Goal: Task Accomplishment & Management: Manage account settings

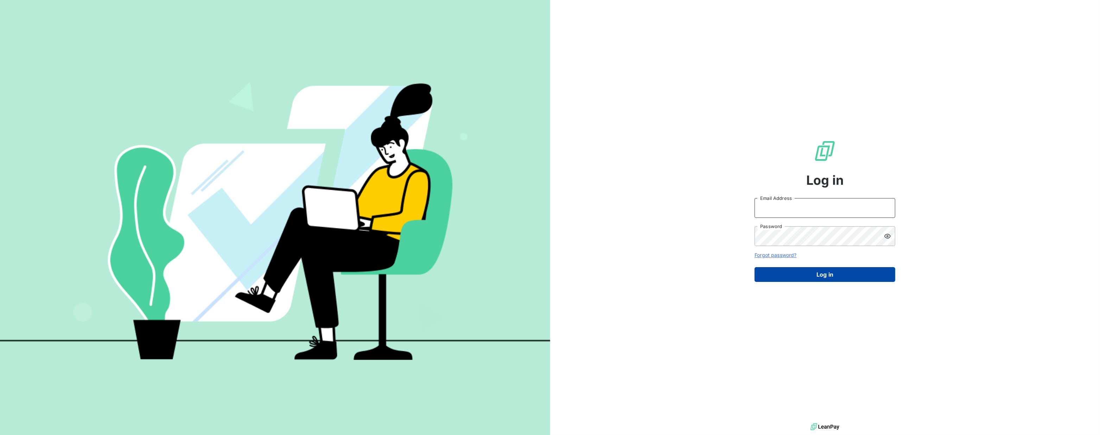
type input "[EMAIL_ADDRESS][DOMAIN_NAME]"
click at [820, 276] on button "Log in" at bounding box center [825, 274] width 141 height 15
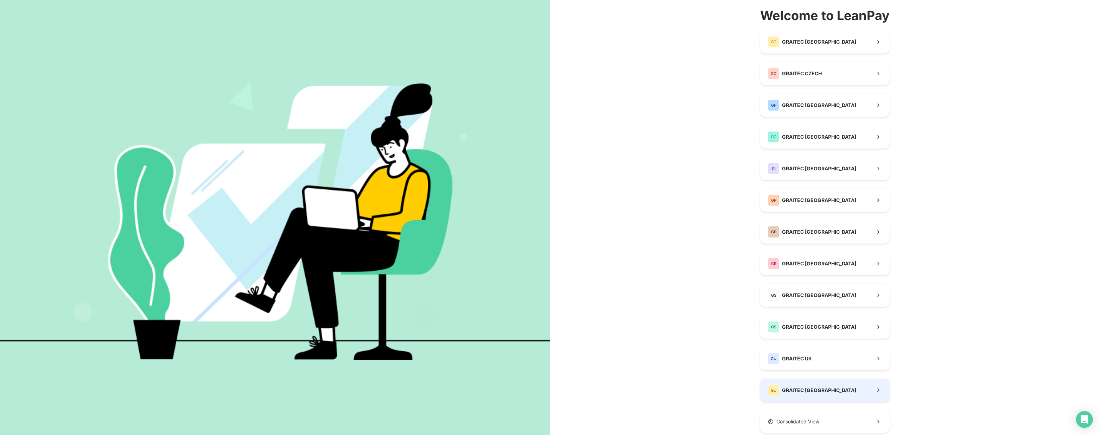
scroll to position [55, 0]
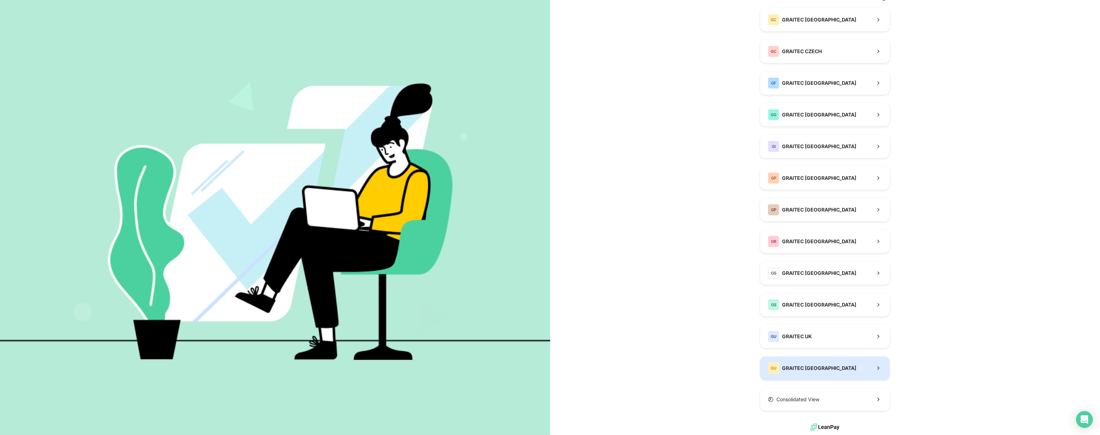
click at [818, 374] on button "GU GRAITEC [GEOGRAPHIC_DATA]" at bounding box center [824, 367] width 129 height 23
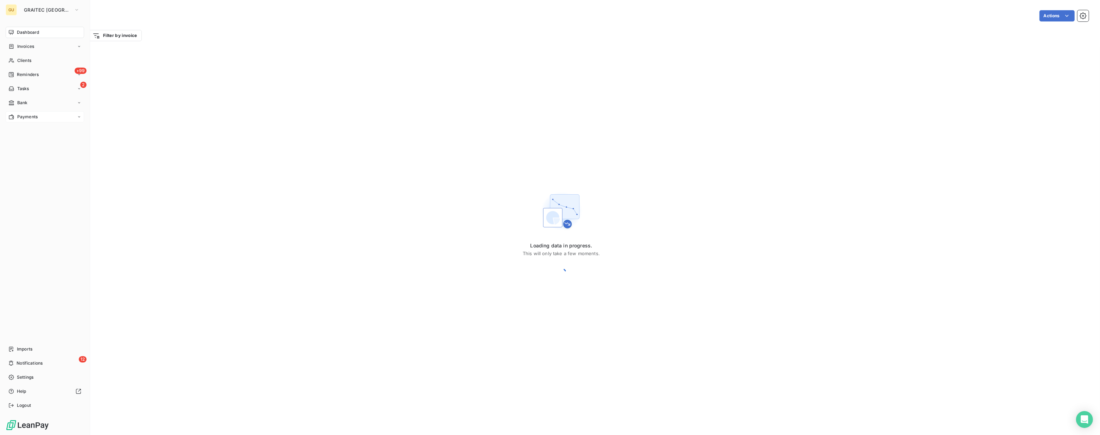
click at [18, 115] on span "Payments" at bounding box center [27, 117] width 20 height 6
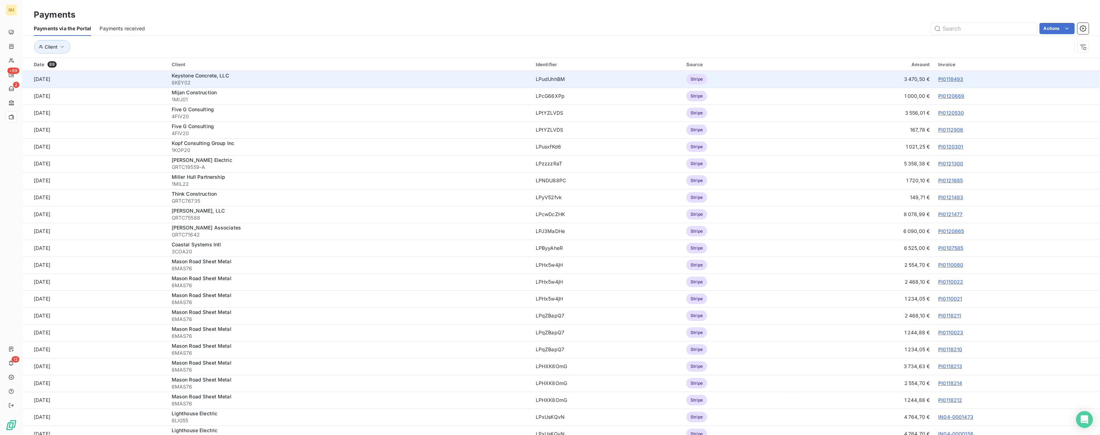
click at [950, 77] on link "PI0118493" at bounding box center [950, 79] width 25 height 6
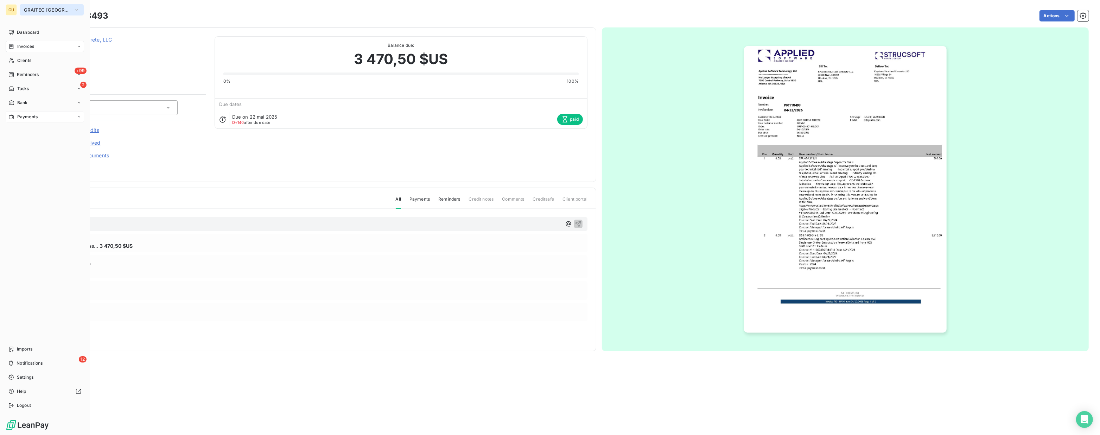
click at [42, 7] on span "GRAITEC [GEOGRAPHIC_DATA]" at bounding box center [47, 10] width 47 height 6
click at [37, 7] on span "GRAITEC [GEOGRAPHIC_DATA]" at bounding box center [47, 10] width 47 height 6
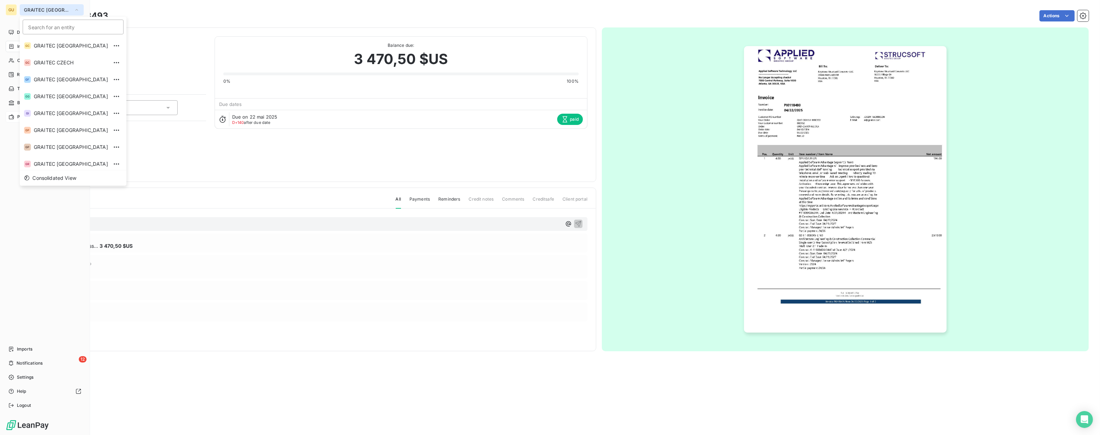
scroll to position [70, 0]
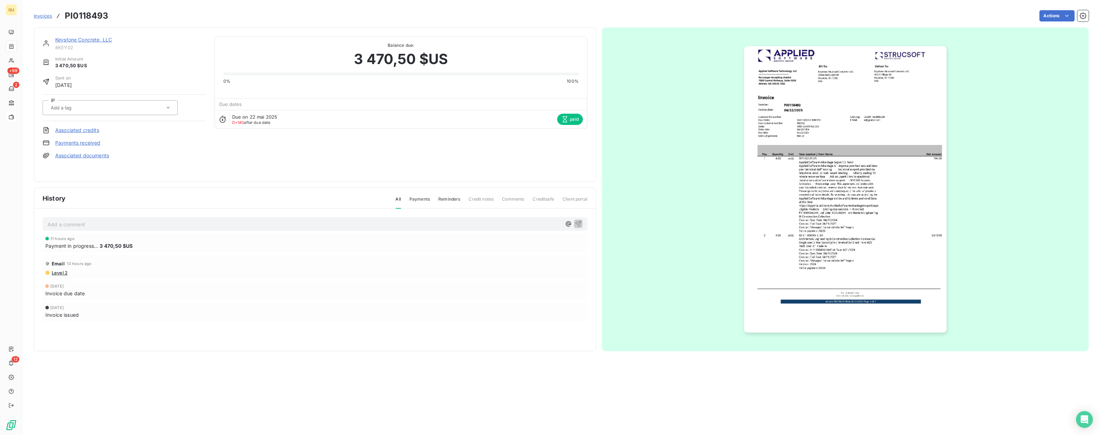
click at [161, 8] on div "Invoices PI0118493 Actions" at bounding box center [561, 15] width 1055 height 15
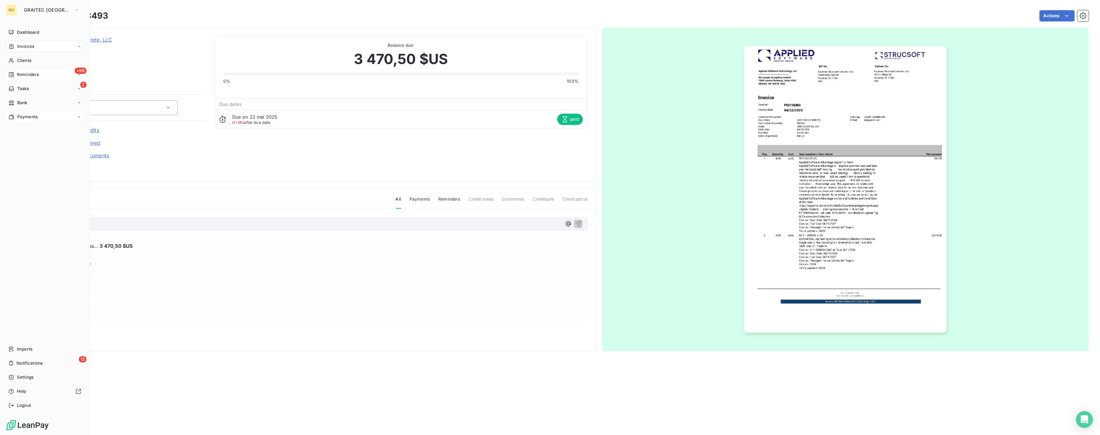
click at [21, 76] on span "Reminders" at bounding box center [28, 74] width 22 height 6
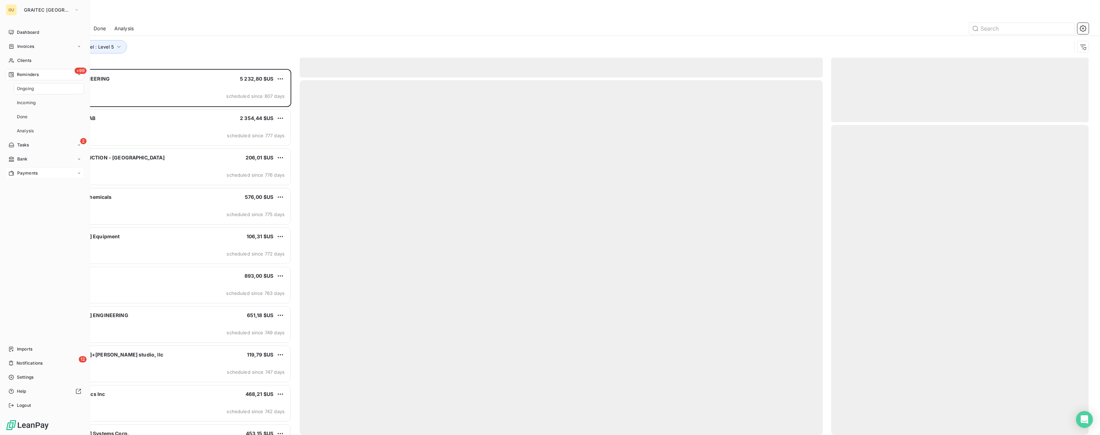
scroll to position [361, 253]
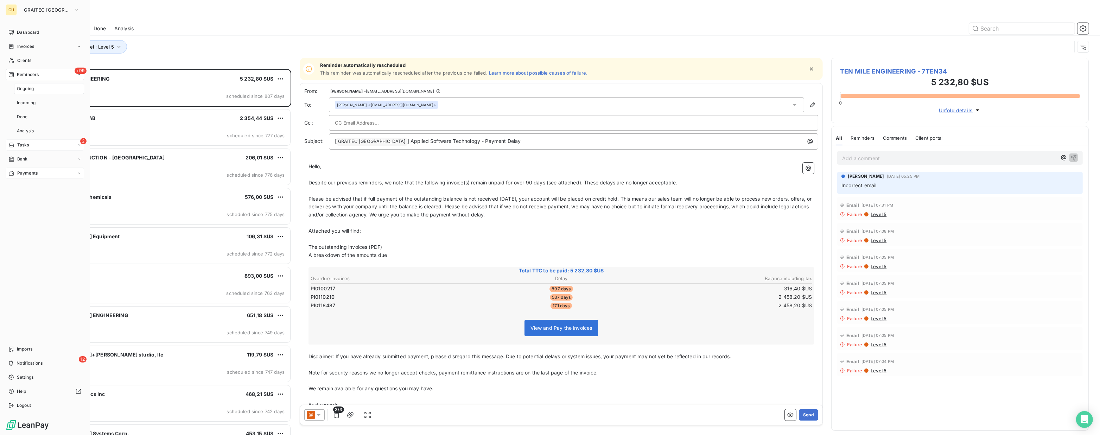
click at [31, 146] on div "2 Tasks" at bounding box center [45, 144] width 78 height 11
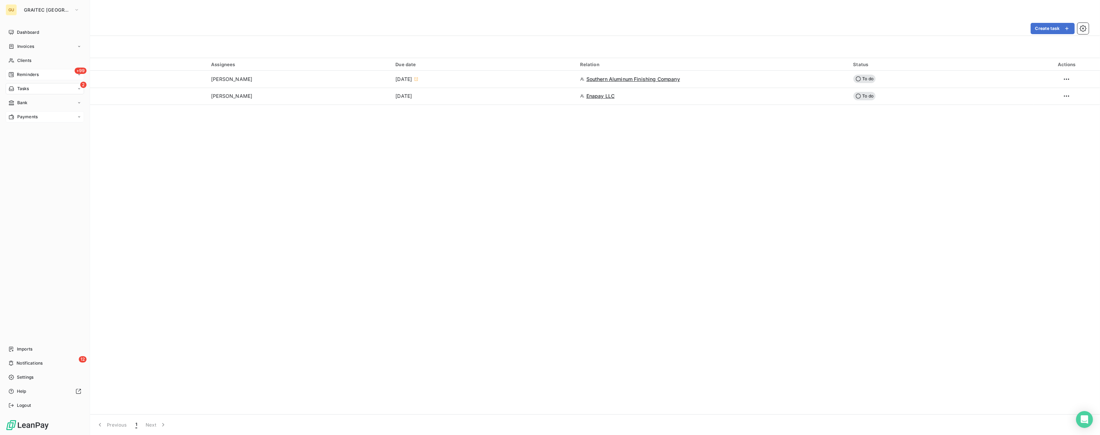
click at [35, 71] on span "Reminders" at bounding box center [28, 74] width 22 height 6
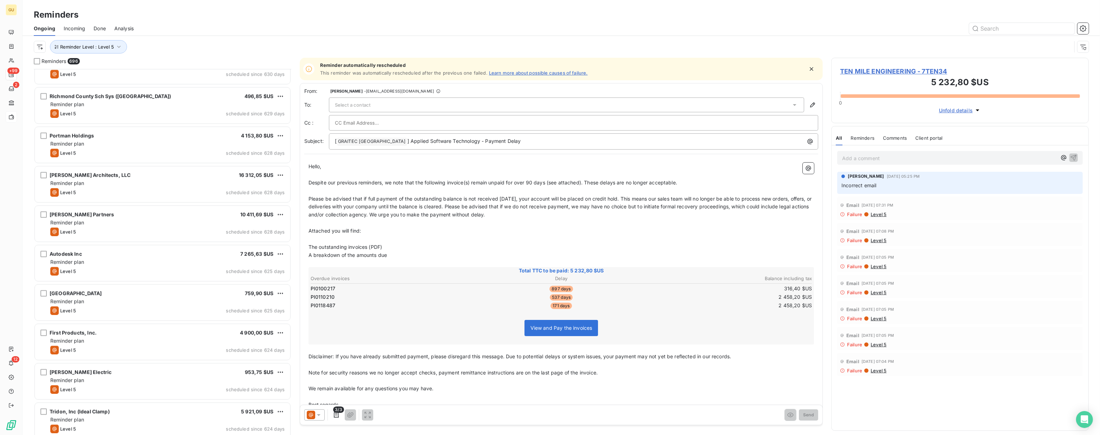
scroll to position [1663, 0]
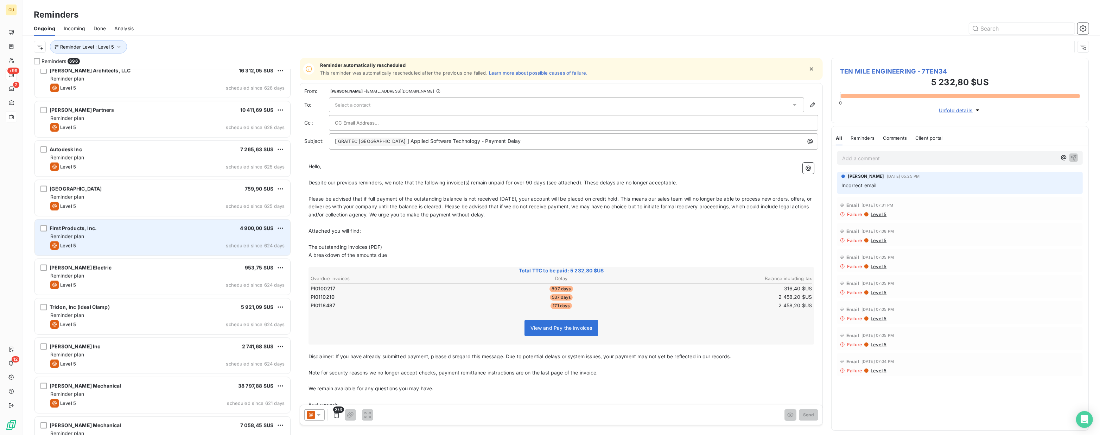
drag, startPoint x: 156, startPoint y: 204, endPoint x: 151, endPoint y: 226, distance: 22.0
click at [156, 204] on div "Level 5 scheduled since 625 days" at bounding box center [167, 206] width 234 height 8
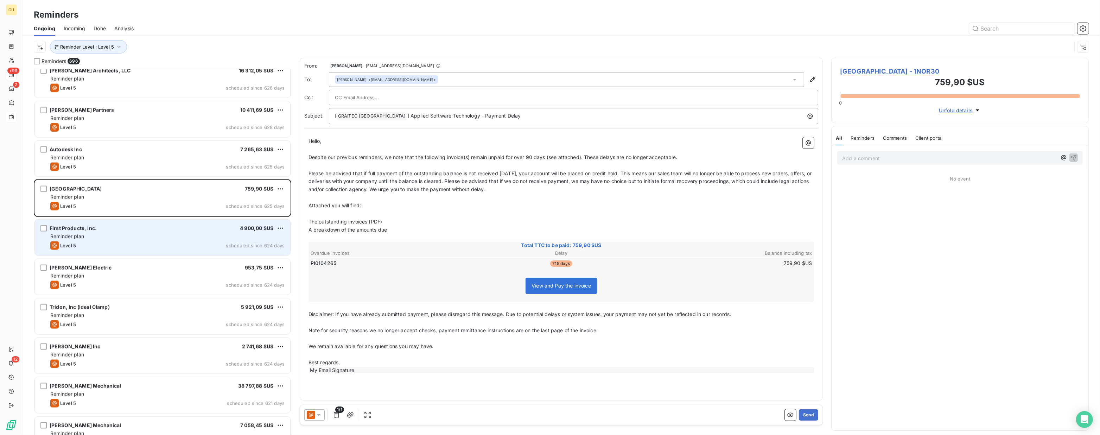
click at [153, 231] on div "First Products, Inc. 4 900,00 $US" at bounding box center [167, 228] width 234 height 6
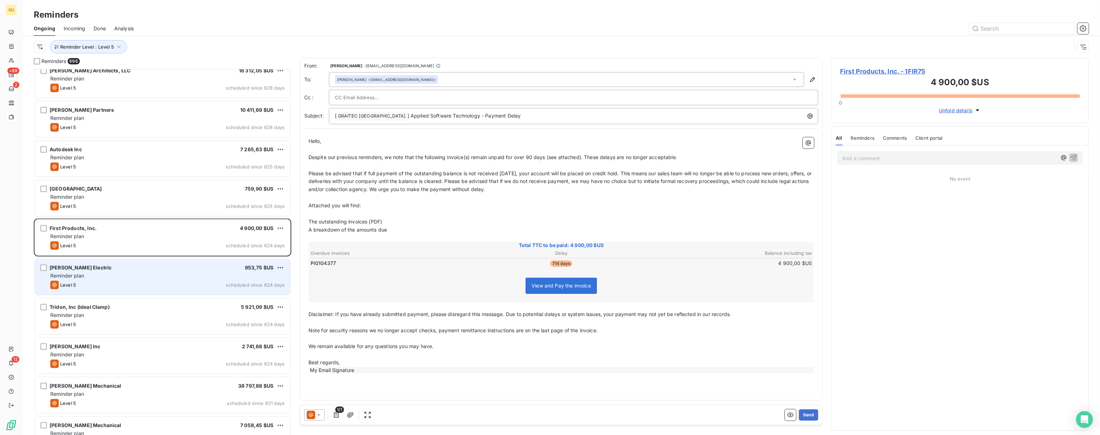
click at [156, 273] on div "Reminder plan" at bounding box center [167, 275] width 234 height 7
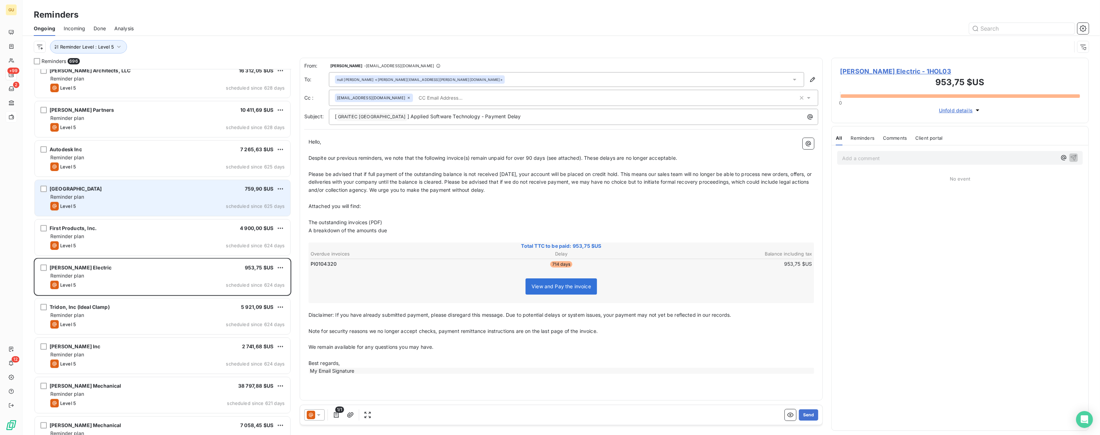
click at [159, 213] on div "[GEOGRAPHIC_DATA] 759,90 $US Reminder plan Level 5 scheduled since 625 days" at bounding box center [162, 198] width 255 height 36
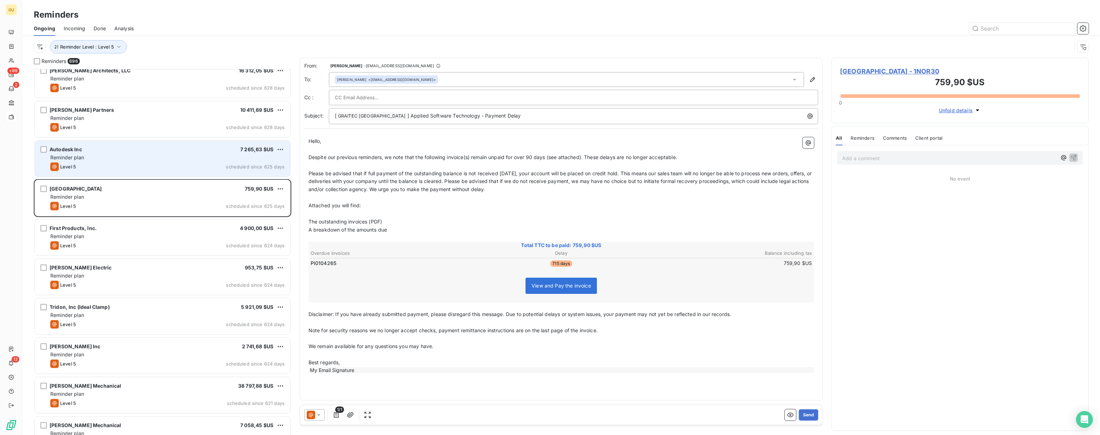
click at [164, 166] on div "Level 5 scheduled since 625 days" at bounding box center [167, 167] width 234 height 8
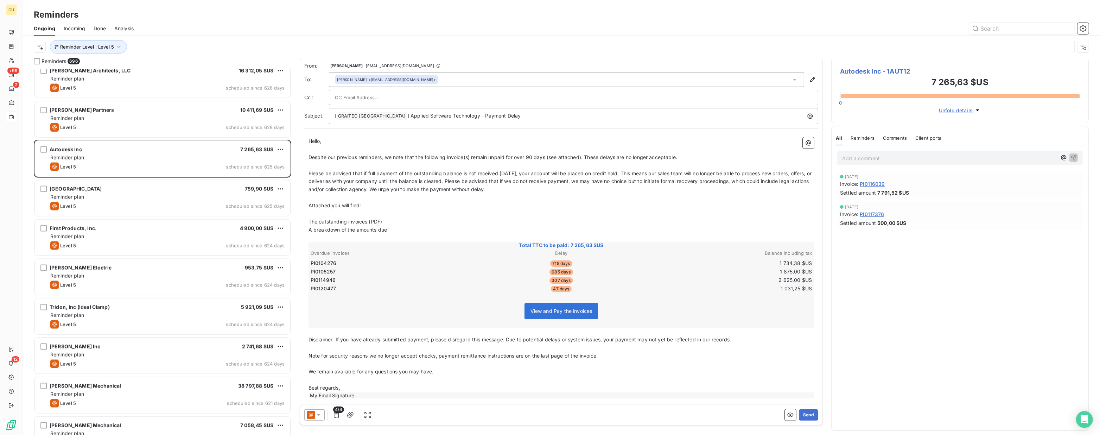
click at [148, 256] on div "First Products, Inc. 4 900,00 $US Reminder plan Level 5 scheduled since 624 days" at bounding box center [163, 237] width 258 height 39
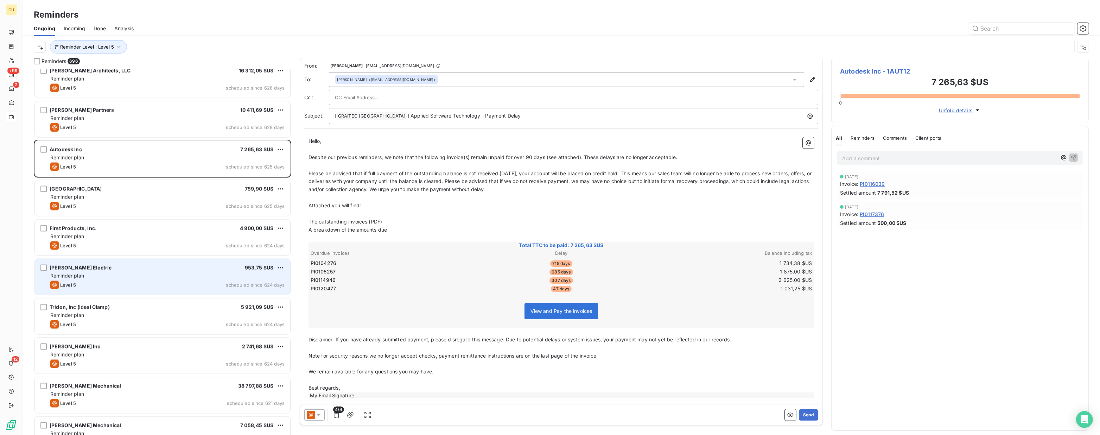
click at [152, 293] on div "[PERSON_NAME] Electric 953,75 $US Reminder plan Level 5 scheduled since 624 days" at bounding box center [162, 277] width 255 height 36
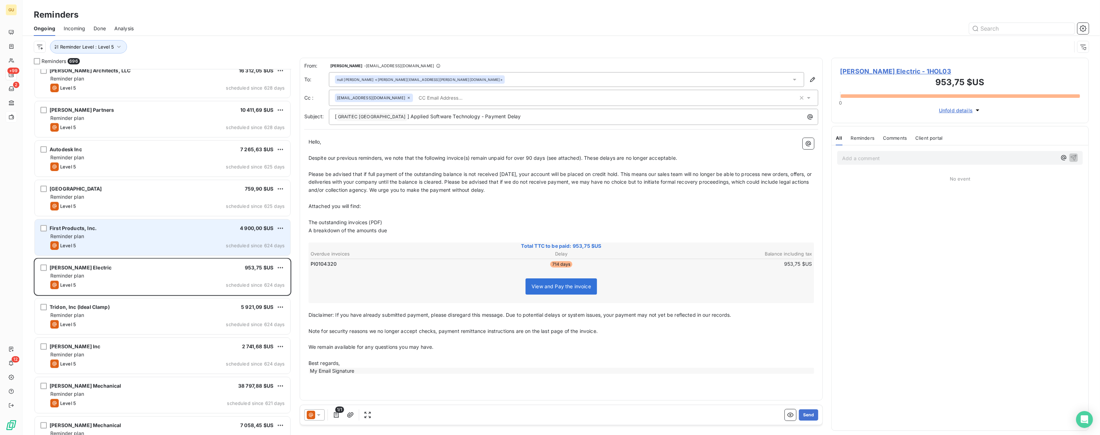
click at [167, 245] on div "Level 5 scheduled since 624 days" at bounding box center [167, 245] width 234 height 8
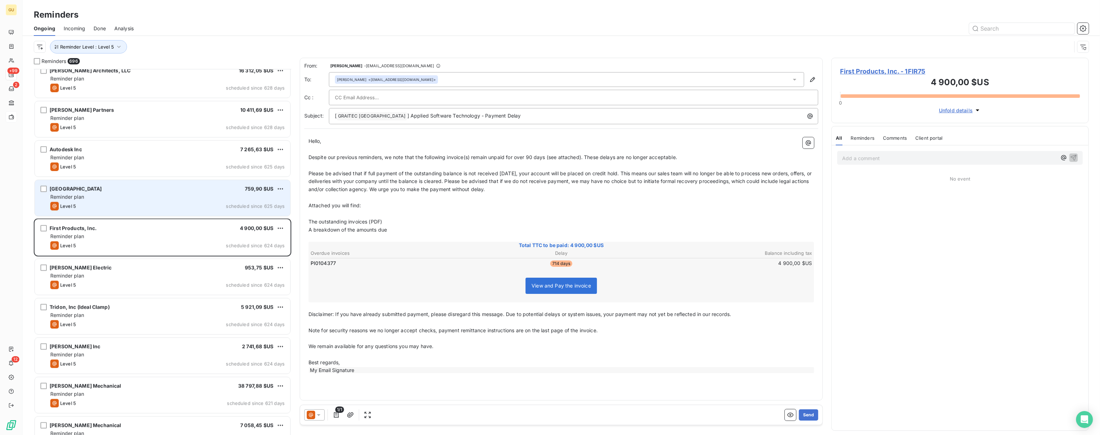
click at [169, 207] on div "Level 5 scheduled since 625 days" at bounding box center [167, 206] width 234 height 8
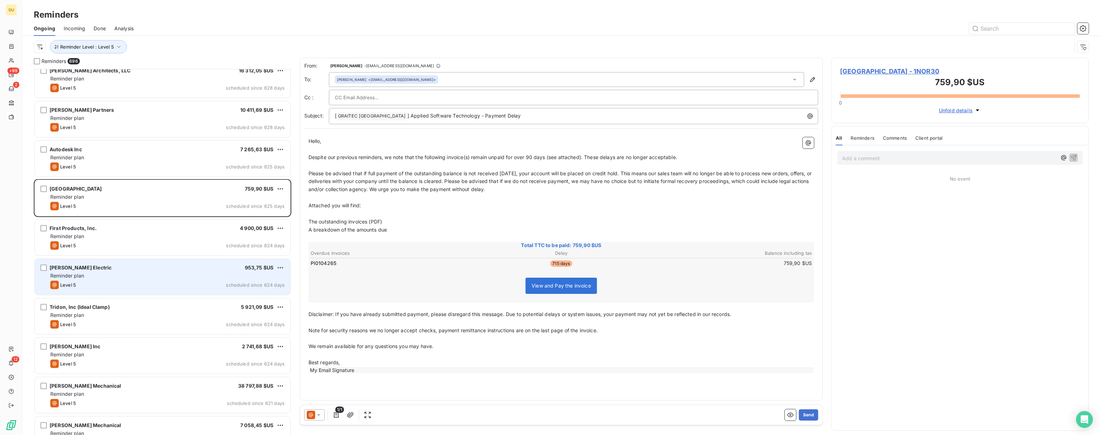
click at [161, 271] on div "[PERSON_NAME] Electric 953,75 $US Reminder plan Level 5 scheduled since 624 days" at bounding box center [162, 277] width 255 height 36
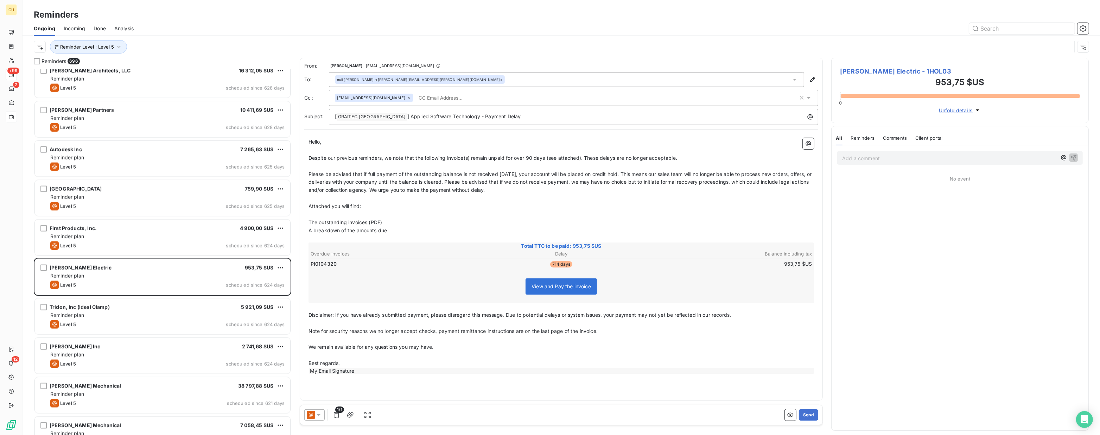
click at [612, 33] on div at bounding box center [615, 28] width 947 height 11
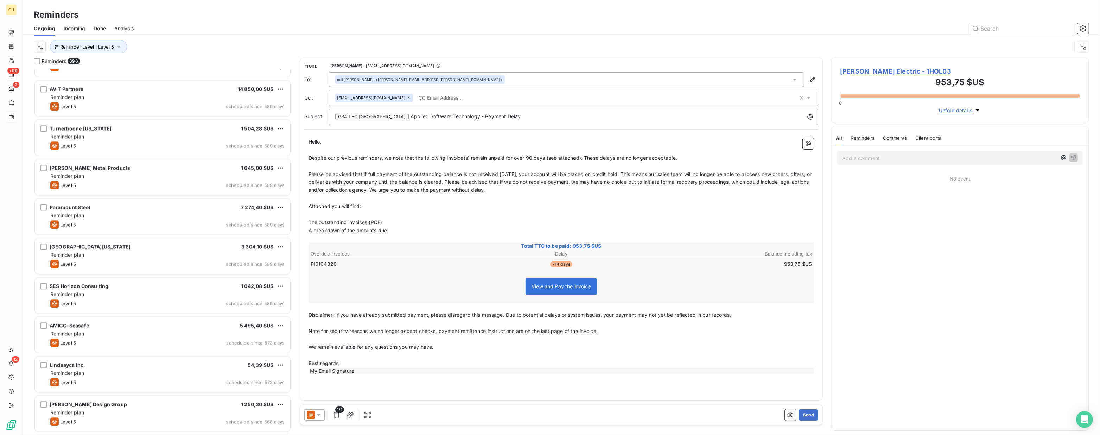
scroll to position [2974, 0]
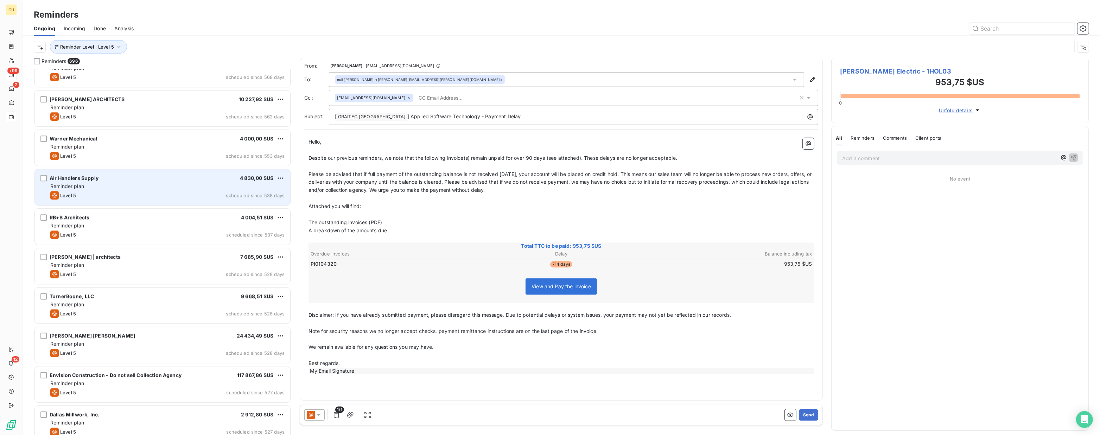
click at [119, 191] on div "Level 5 scheduled since 538 days" at bounding box center [167, 195] width 234 height 8
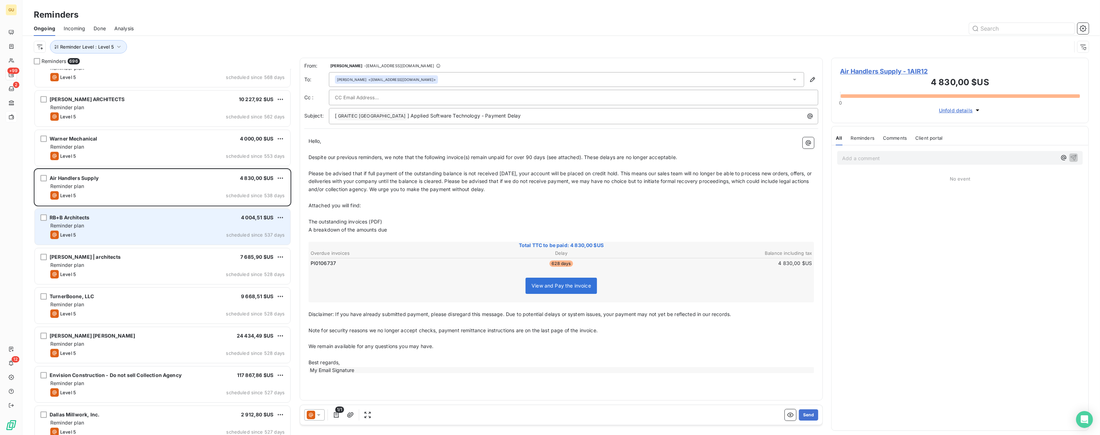
click at [122, 223] on div "Reminder plan" at bounding box center [167, 225] width 234 height 7
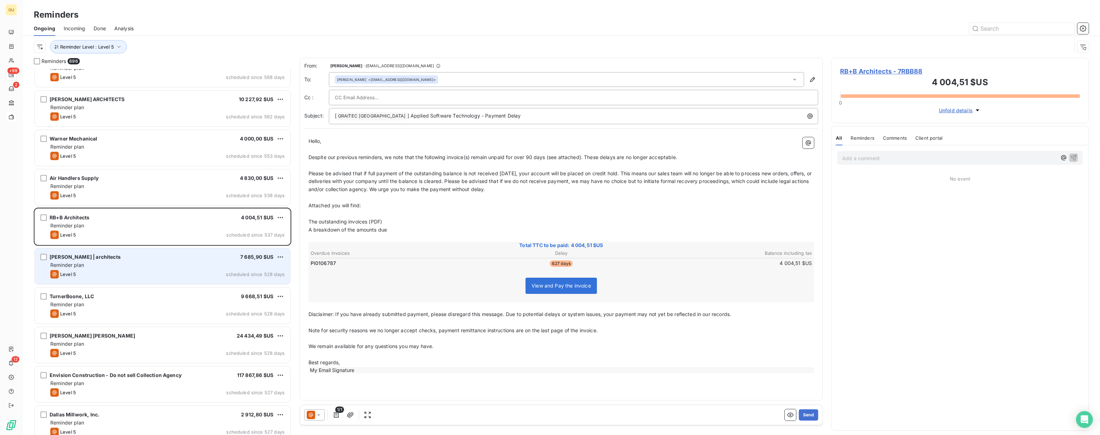
click at [140, 266] on div "Reminder plan" at bounding box center [167, 264] width 234 height 7
